Goal: Use online tool/utility: Use online tool/utility

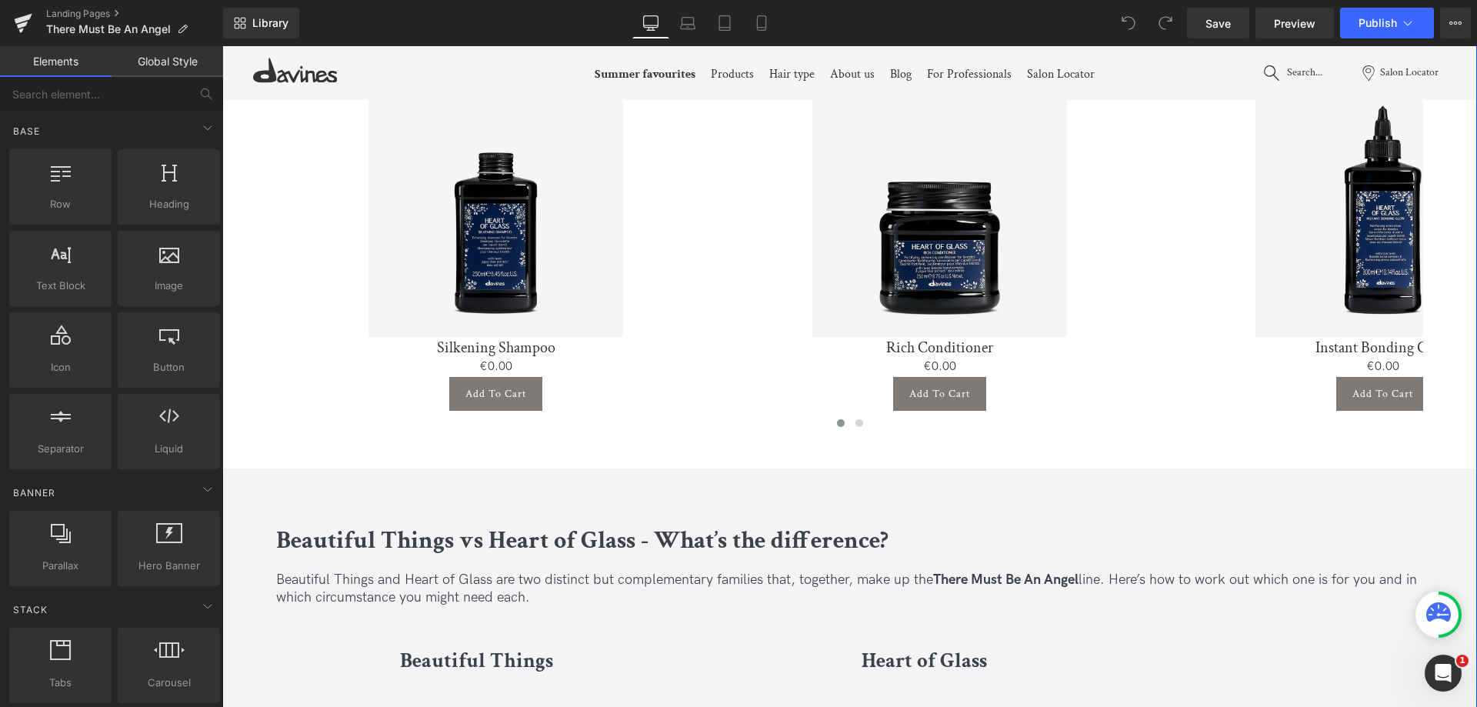
scroll to position [3845, 0]
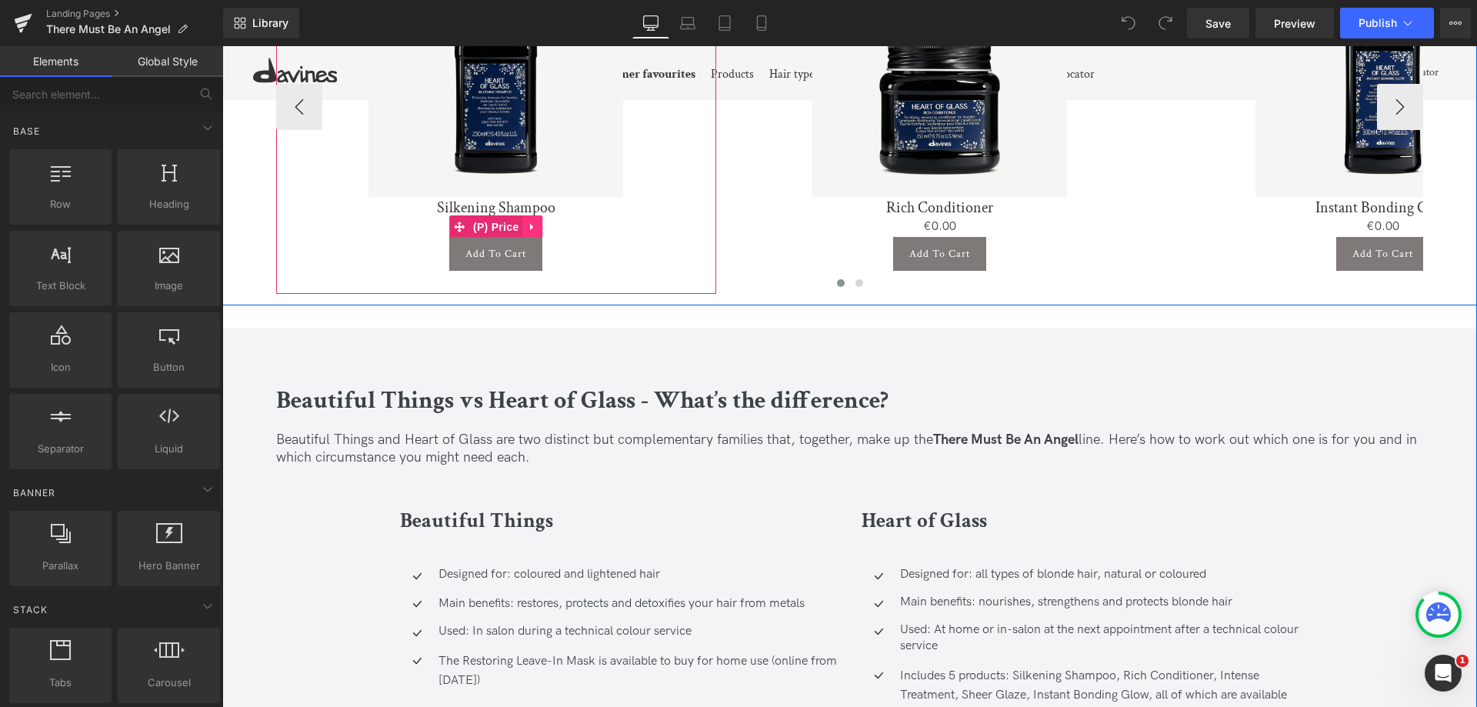
click at [530, 228] on icon at bounding box center [531, 227] width 3 height 7
click at [542, 226] on icon at bounding box center [542, 227] width 11 height 11
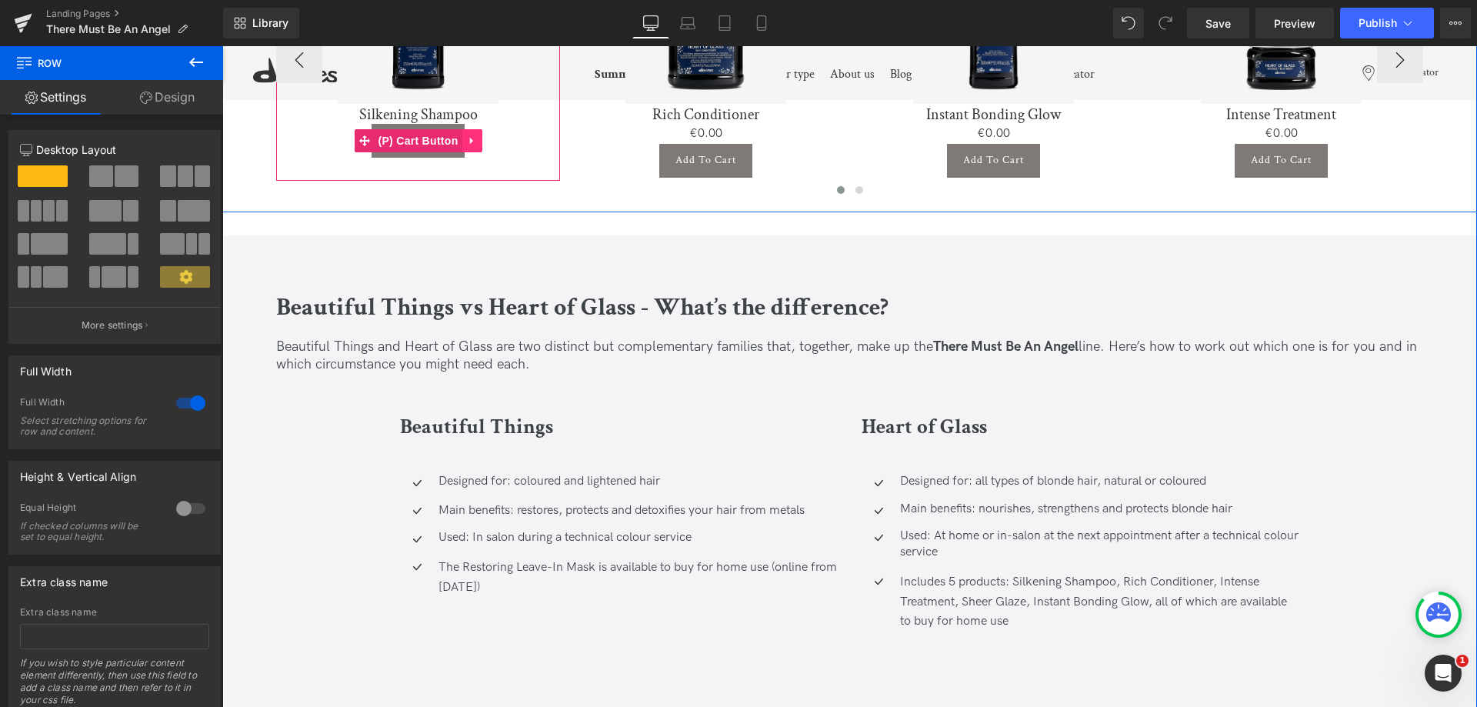
click at [476, 138] on link at bounding box center [472, 140] width 20 height 23
click at [481, 145] on icon at bounding box center [482, 140] width 11 height 11
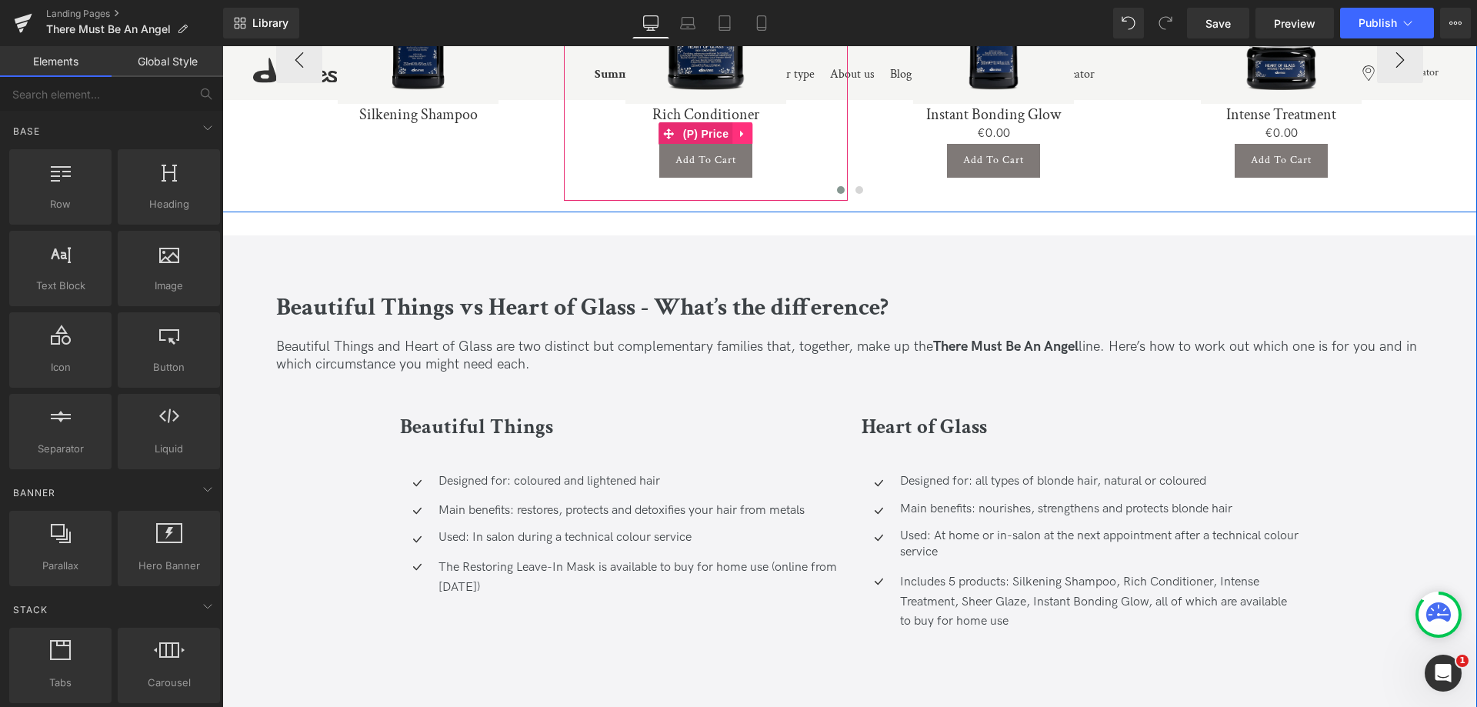
click at [742, 135] on icon at bounding box center [742, 134] width 11 height 12
click at [750, 136] on icon at bounding box center [752, 133] width 11 height 11
click at [754, 138] on icon at bounding box center [759, 141] width 11 height 12
click at [766, 141] on icon at bounding box center [769, 140] width 11 height 11
click at [1031, 131] on icon at bounding box center [1029, 134] width 11 height 12
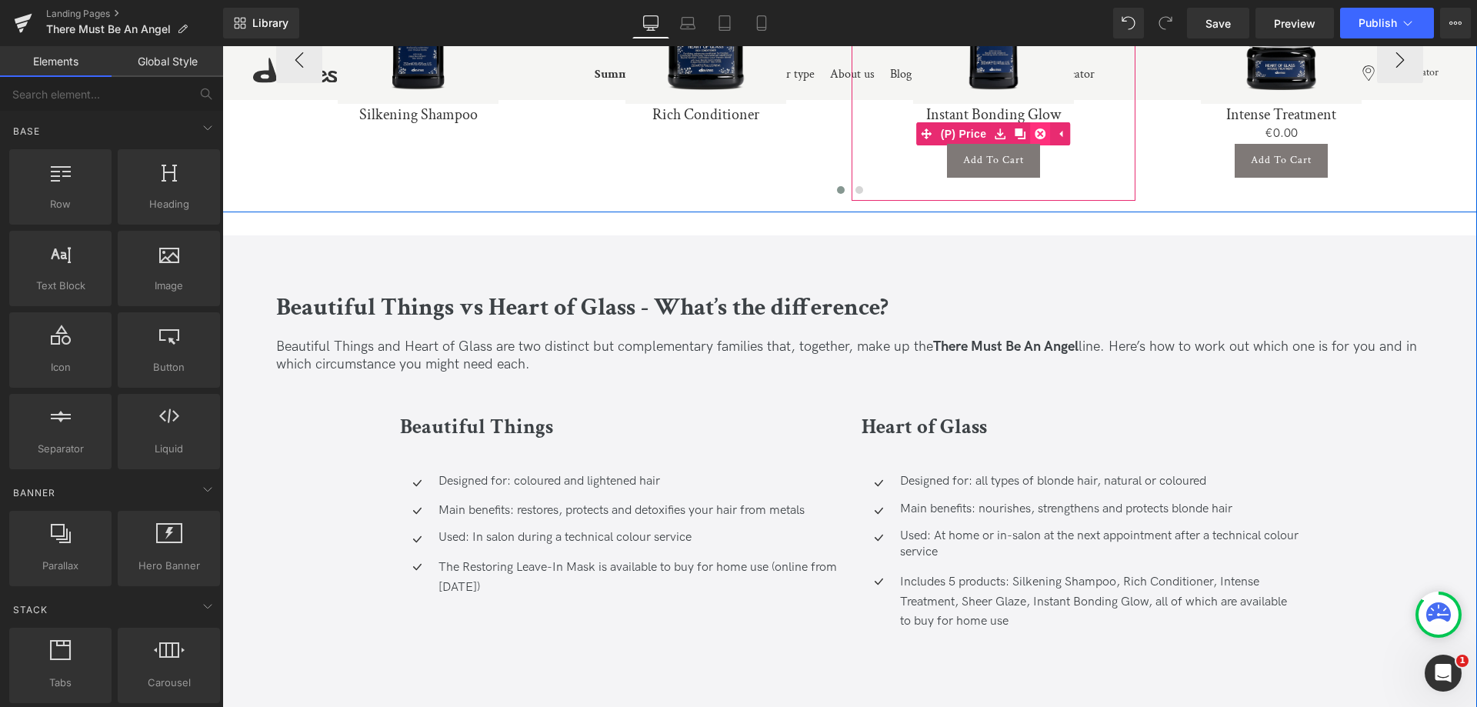
click at [1039, 138] on icon at bounding box center [1039, 133] width 11 height 11
click at [1047, 142] on icon at bounding box center [1047, 141] width 11 height 12
click at [1048, 148] on link at bounding box center [1058, 140] width 20 height 23
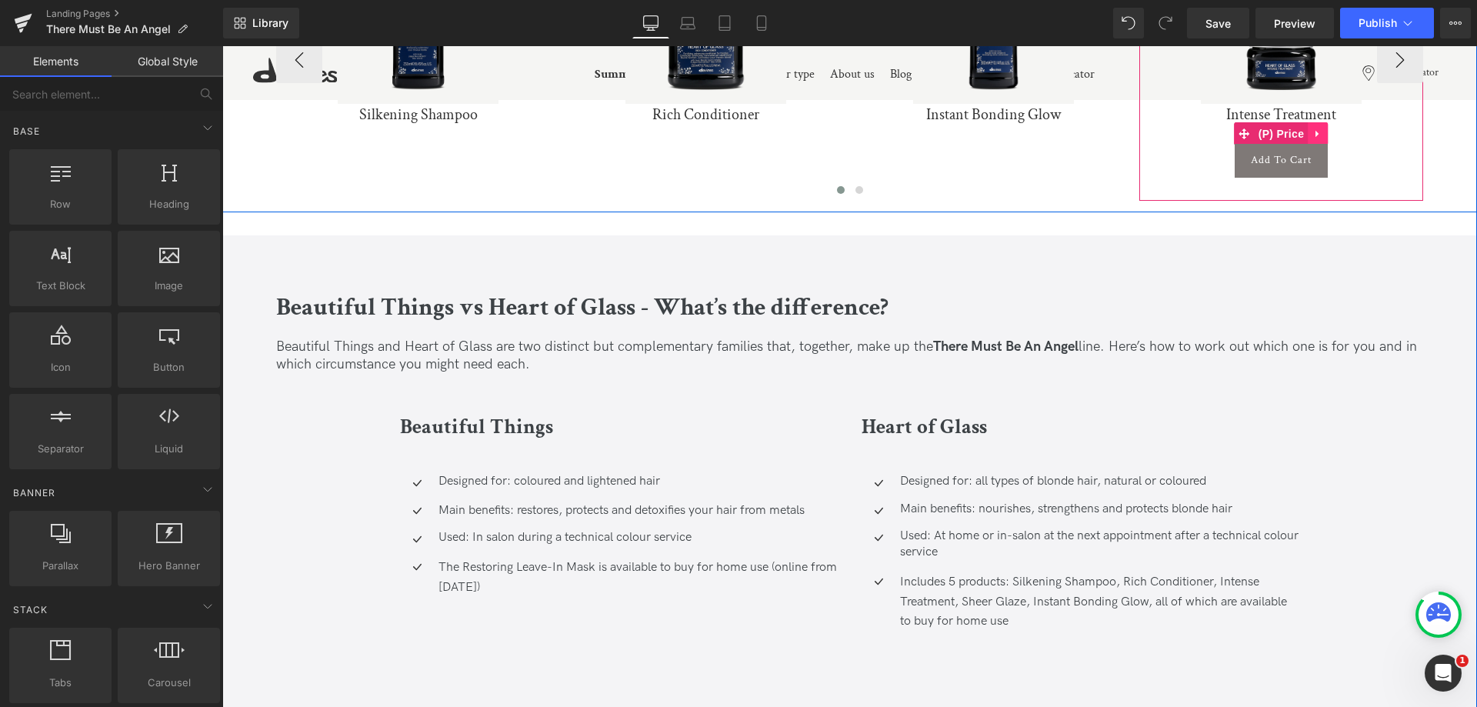
click at [1312, 131] on icon at bounding box center [1317, 134] width 11 height 12
click at [1319, 136] on link at bounding box center [1327, 133] width 20 height 23
click at [1332, 145] on icon at bounding box center [1335, 141] width 11 height 12
click at [1343, 141] on icon at bounding box center [1345, 141] width 11 height 12
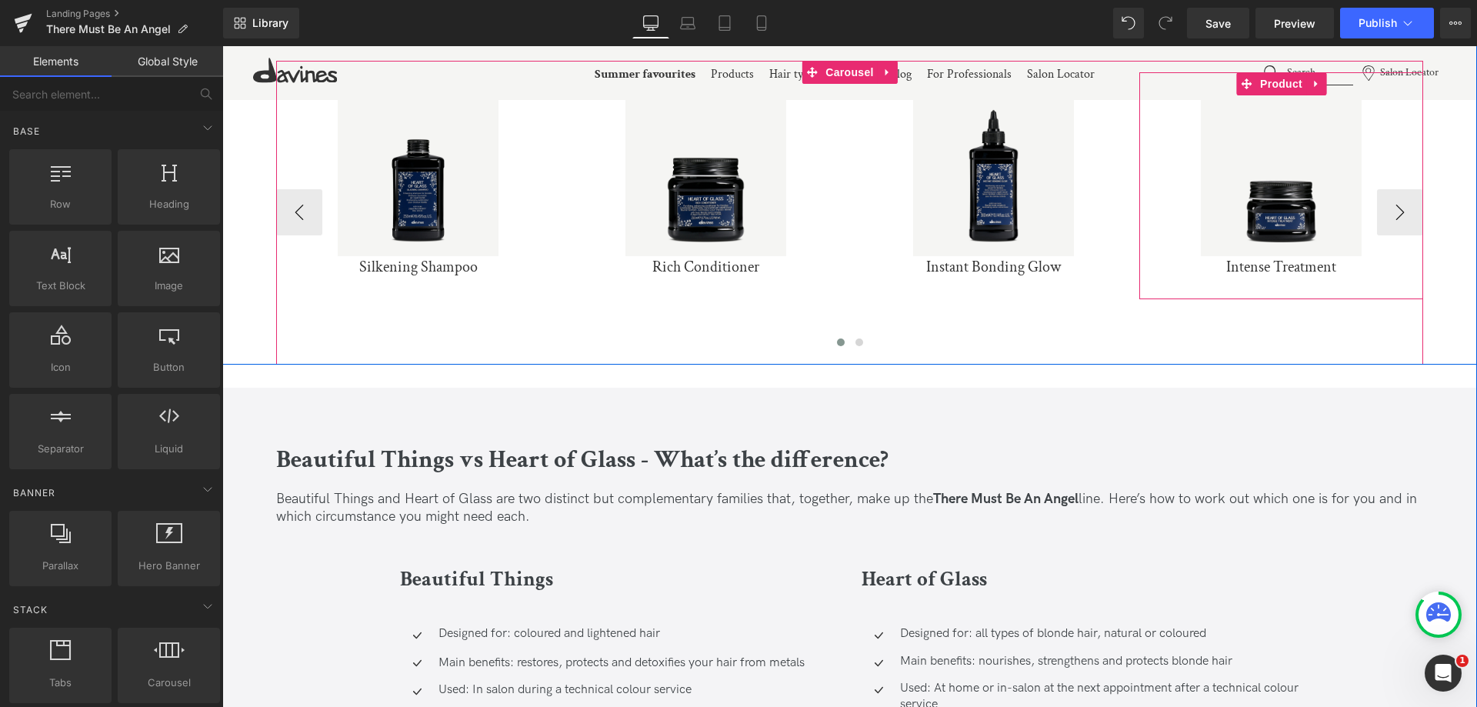
scroll to position [3692, 0]
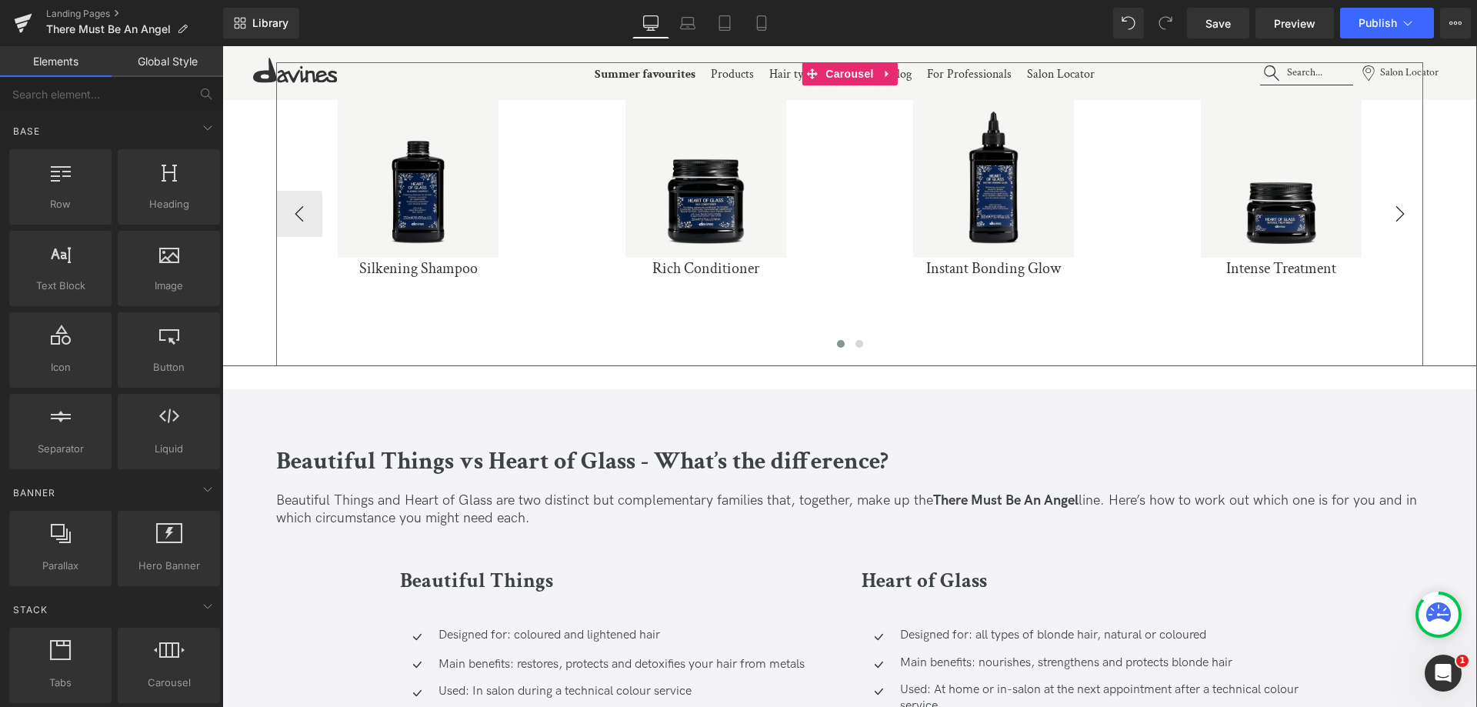
click at [1387, 196] on button "›" at bounding box center [1400, 214] width 46 height 46
click at [1387, 197] on div "Sale Off (P) Image Silkening Shampoo (P) Title Product" at bounding box center [995, 214] width 1438 height 281
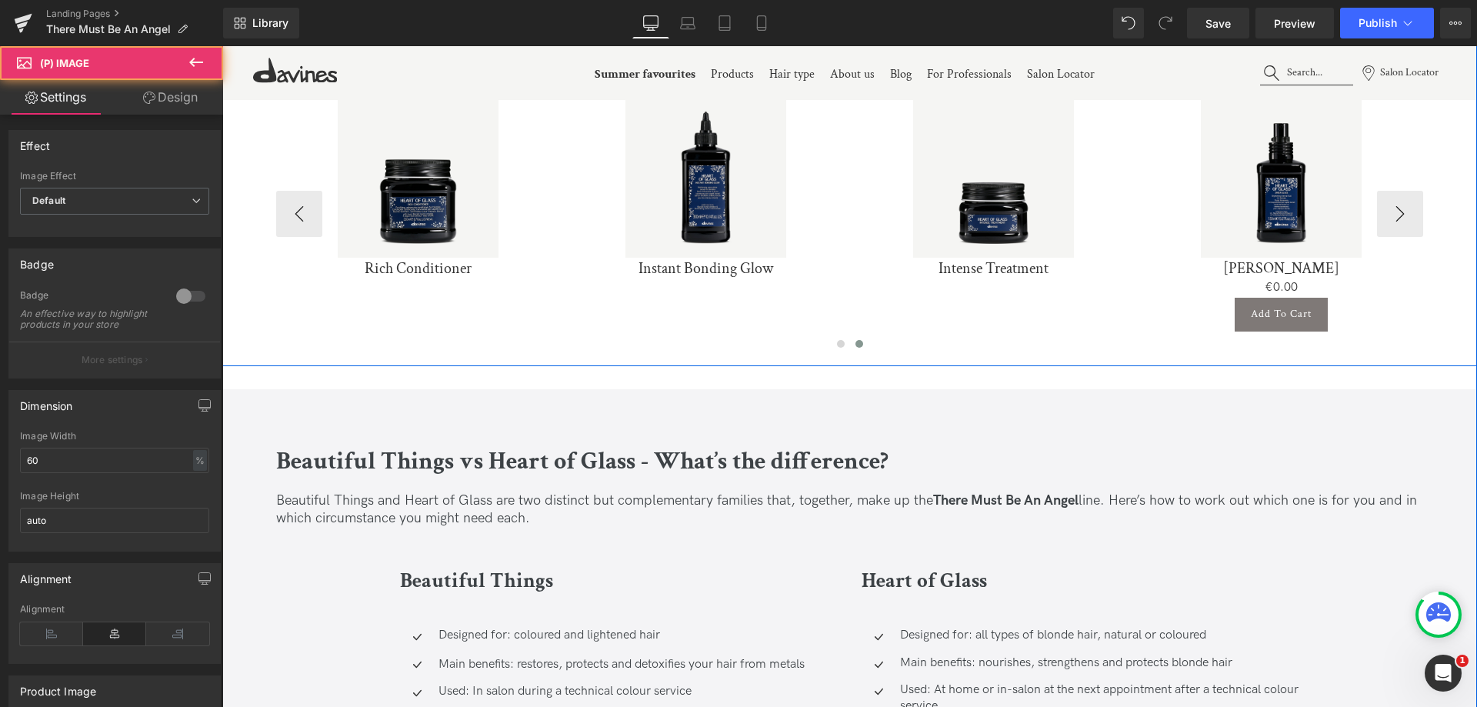
click at [1361, 197] on img at bounding box center [1281, 177] width 161 height 161
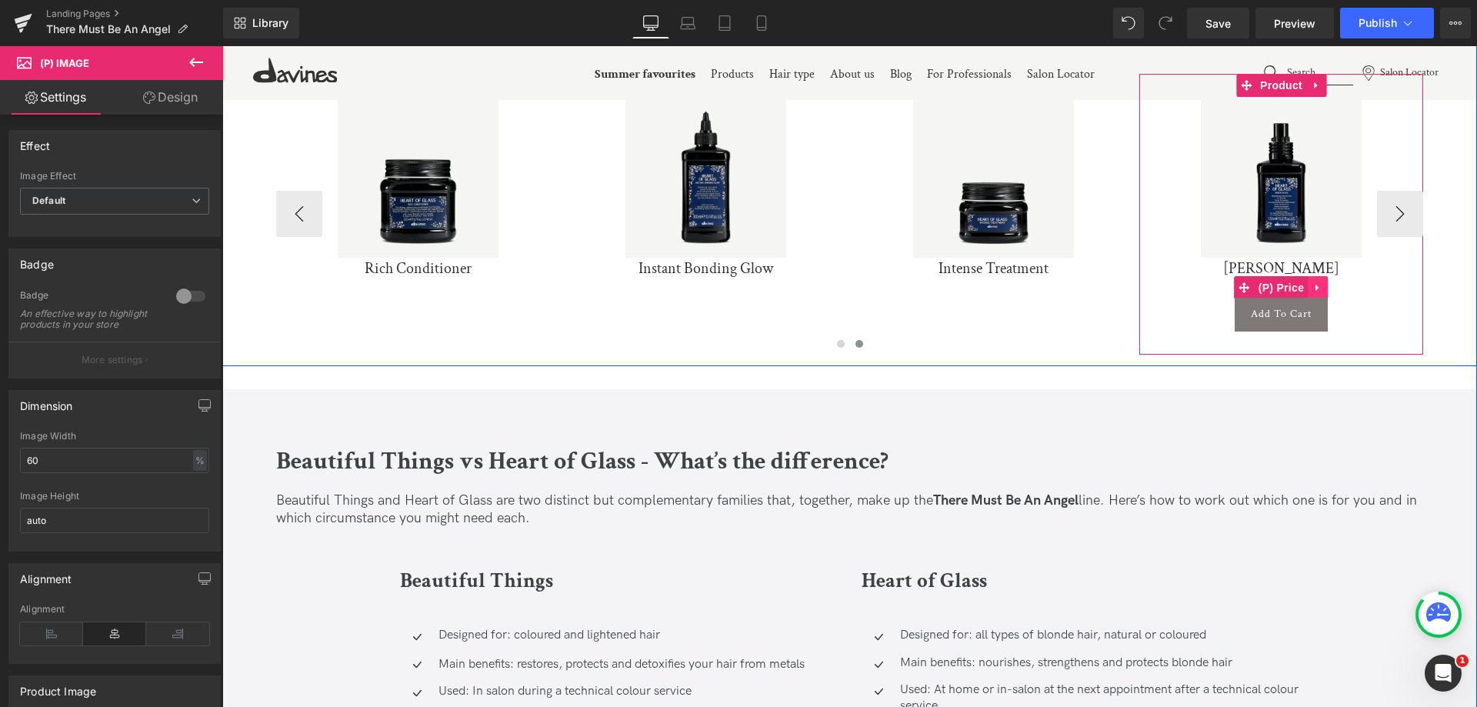
click at [1316, 291] on icon at bounding box center [1317, 287] width 11 height 12
click at [1317, 292] on link at bounding box center [1327, 287] width 20 height 23
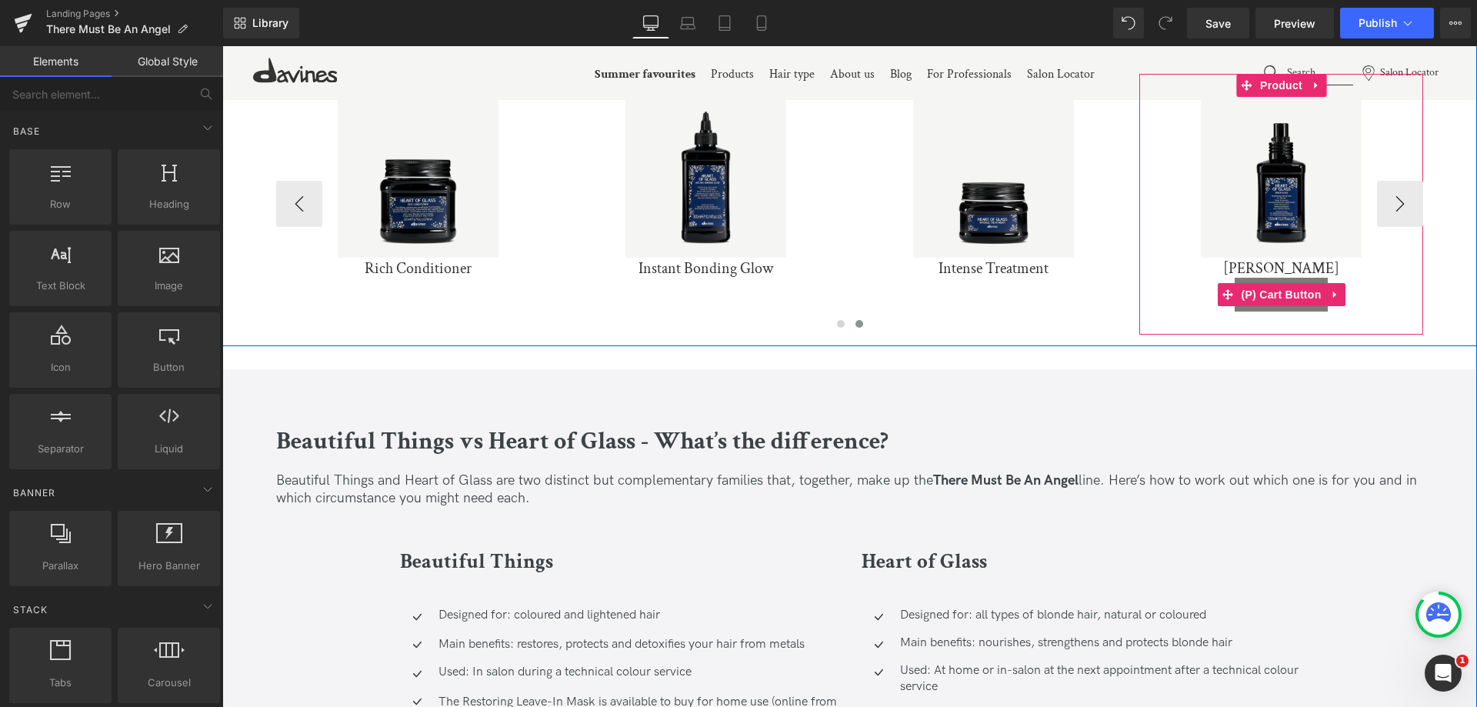
click at [1330, 294] on icon at bounding box center [1335, 294] width 11 height 12
click at [1335, 298] on link at bounding box center [1345, 294] width 20 height 23
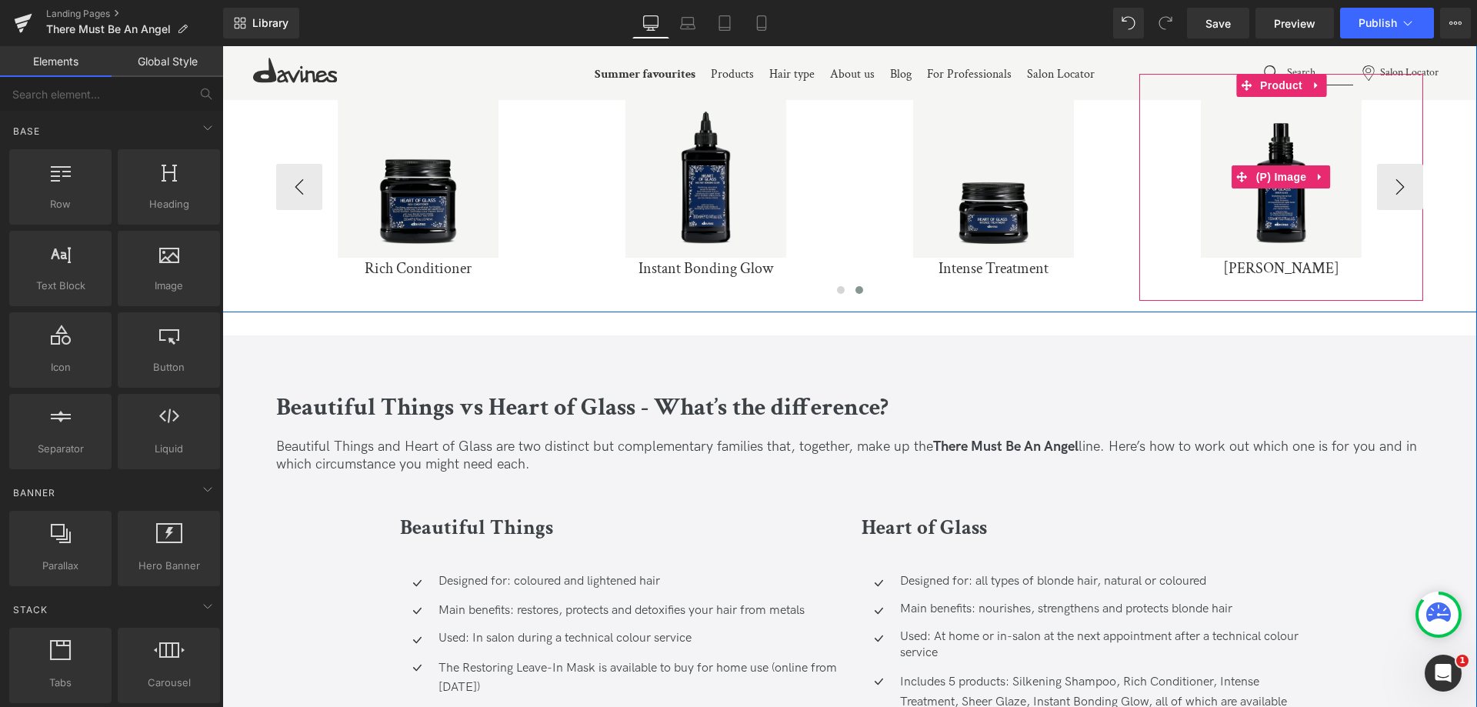
click at [1384, 206] on div "Sale Off" at bounding box center [1281, 177] width 268 height 161
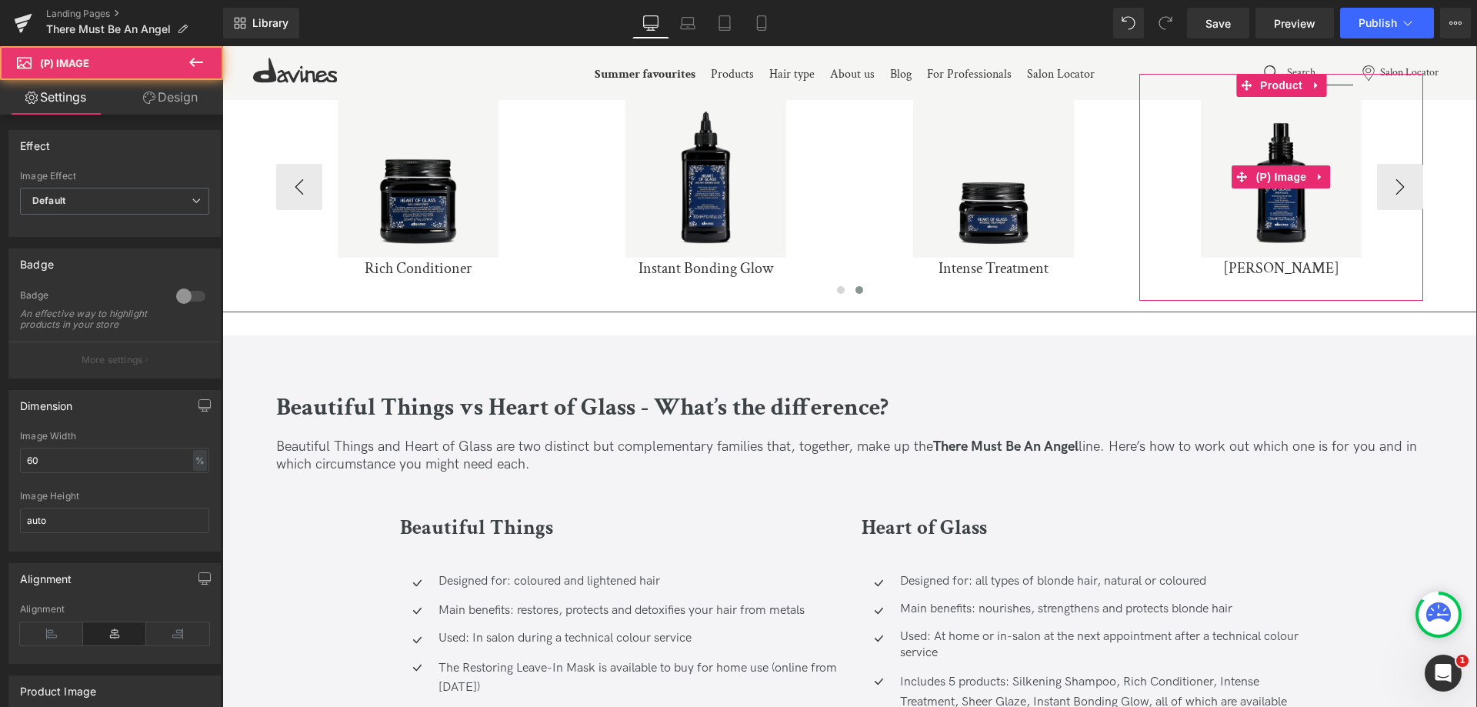
click at [1394, 182] on div "Sale Off" at bounding box center [1281, 177] width 268 height 161
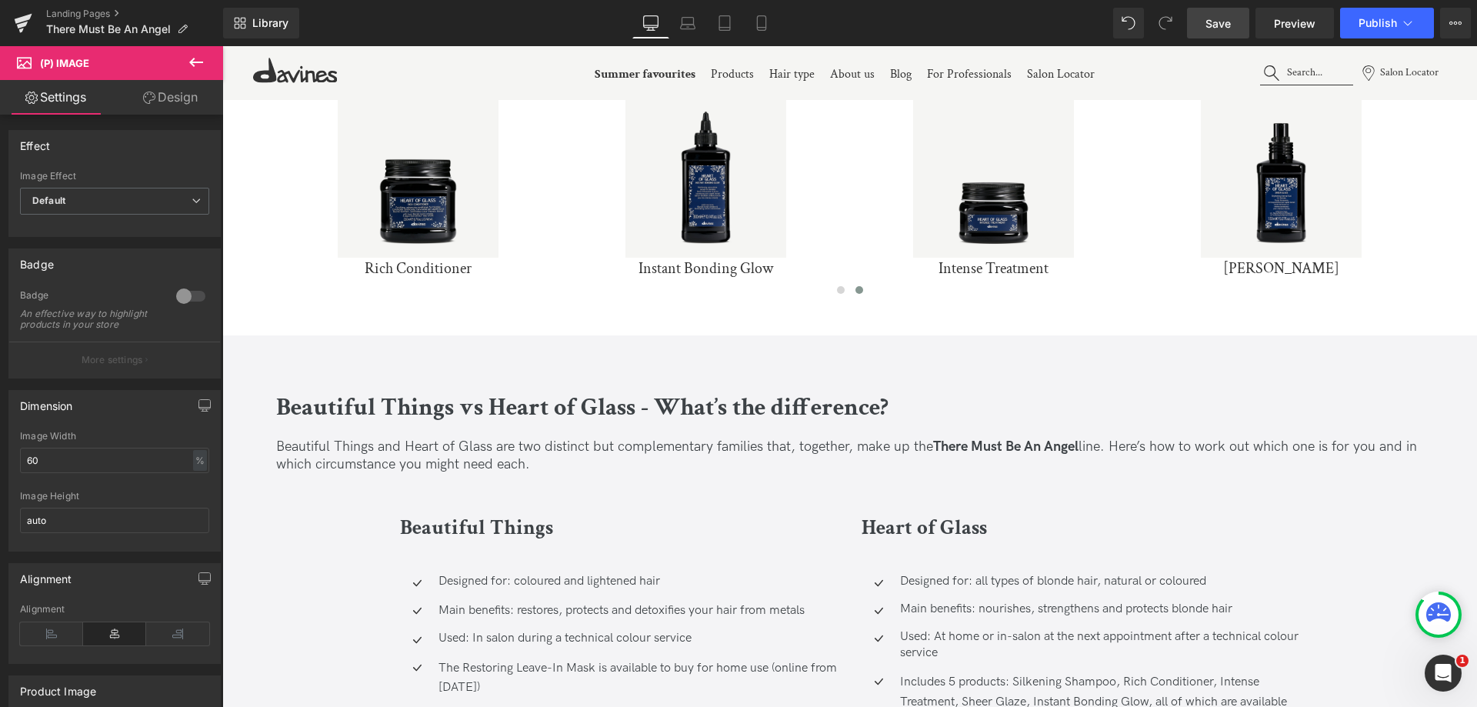
click at [1231, 18] on span "Save" at bounding box center [1217, 23] width 25 height 16
